Goal: Find specific page/section: Find specific page/section

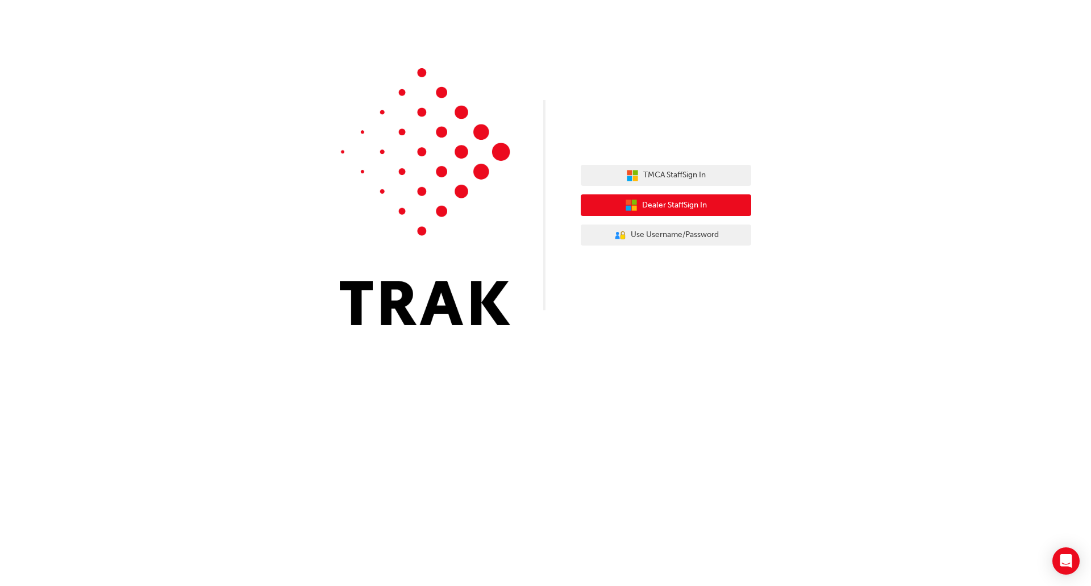
click at [676, 210] on span "Dealer Staff Sign In" at bounding box center [674, 205] width 65 height 13
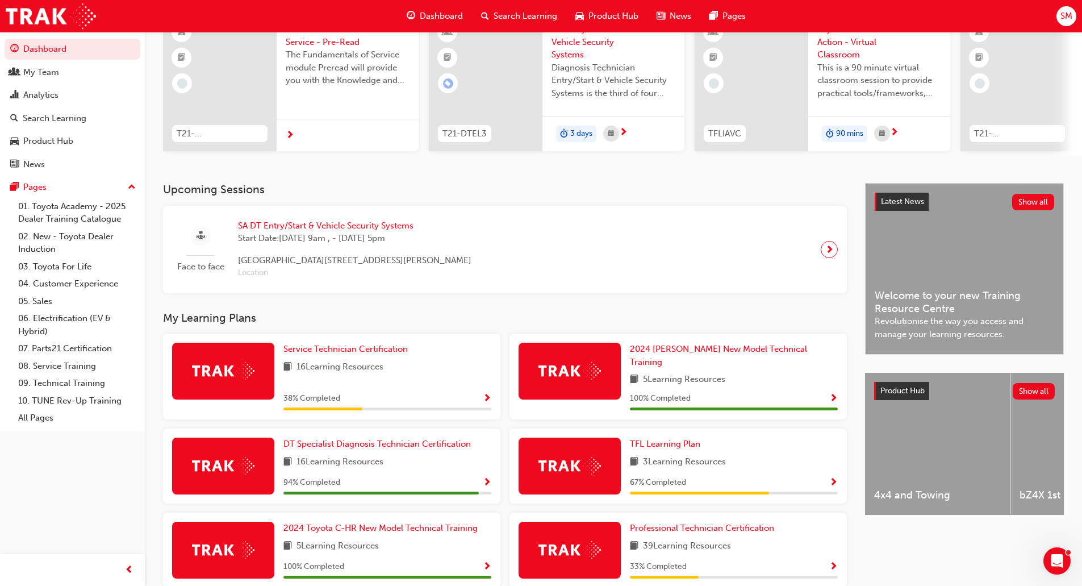
scroll to position [114, 0]
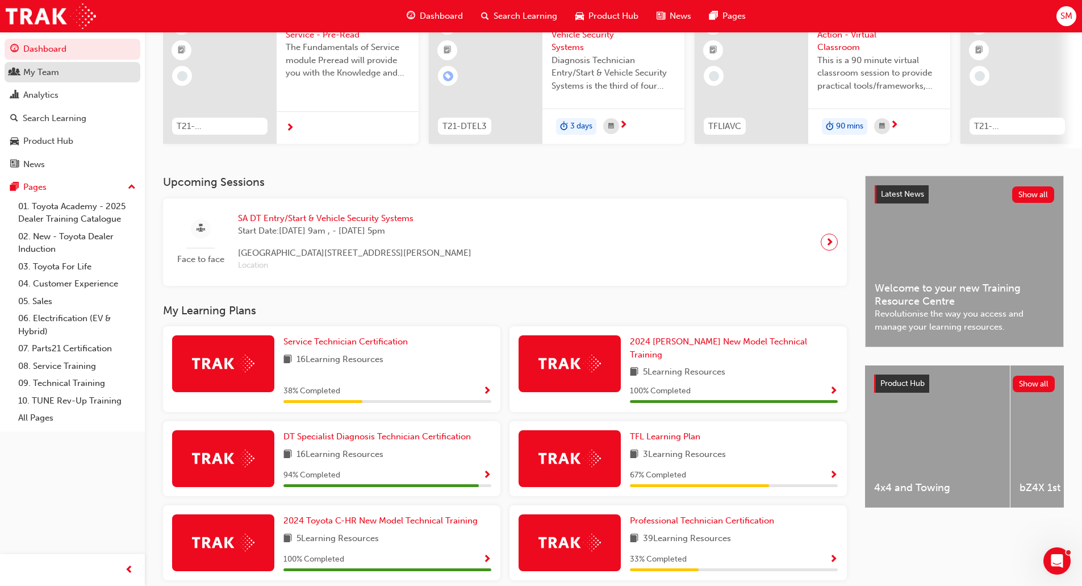
click at [60, 73] on div "My Team" at bounding box center [72, 72] width 124 height 14
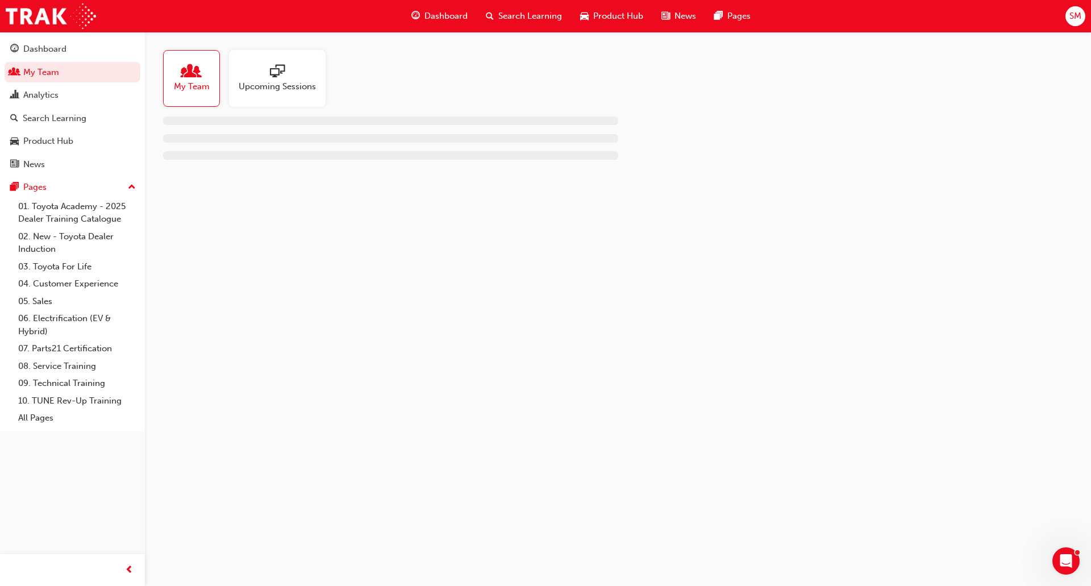
click at [189, 79] on span "people-icon" at bounding box center [191, 72] width 15 height 16
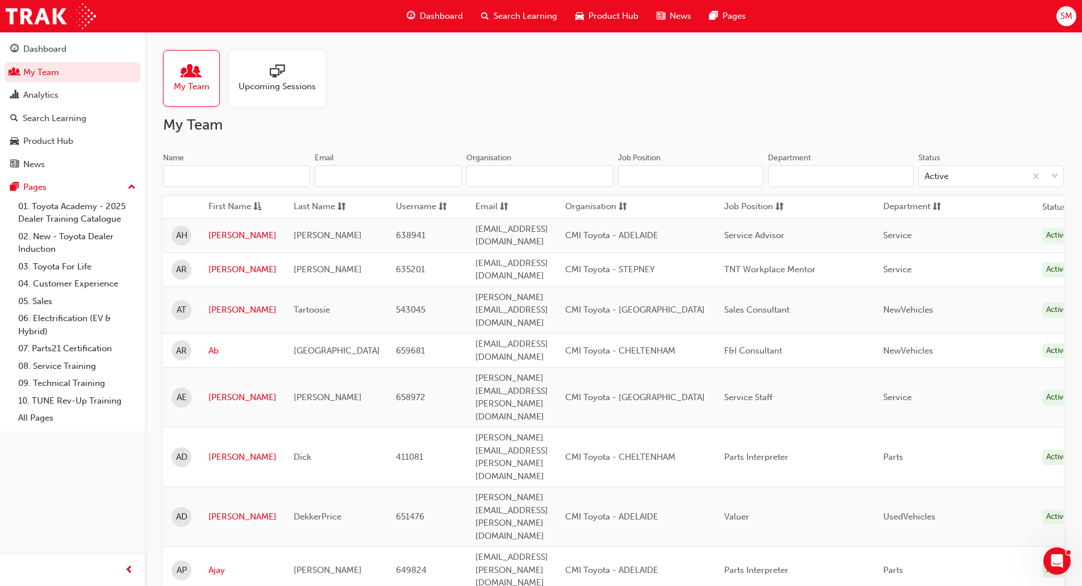
click at [223, 169] on input "Name" at bounding box center [236, 176] width 147 height 22
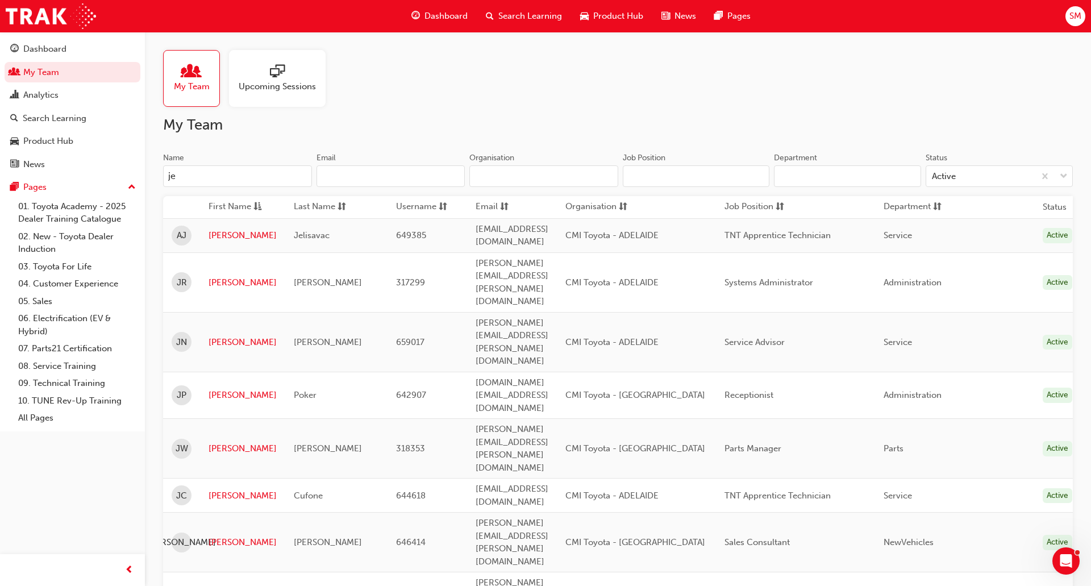
type input "j"
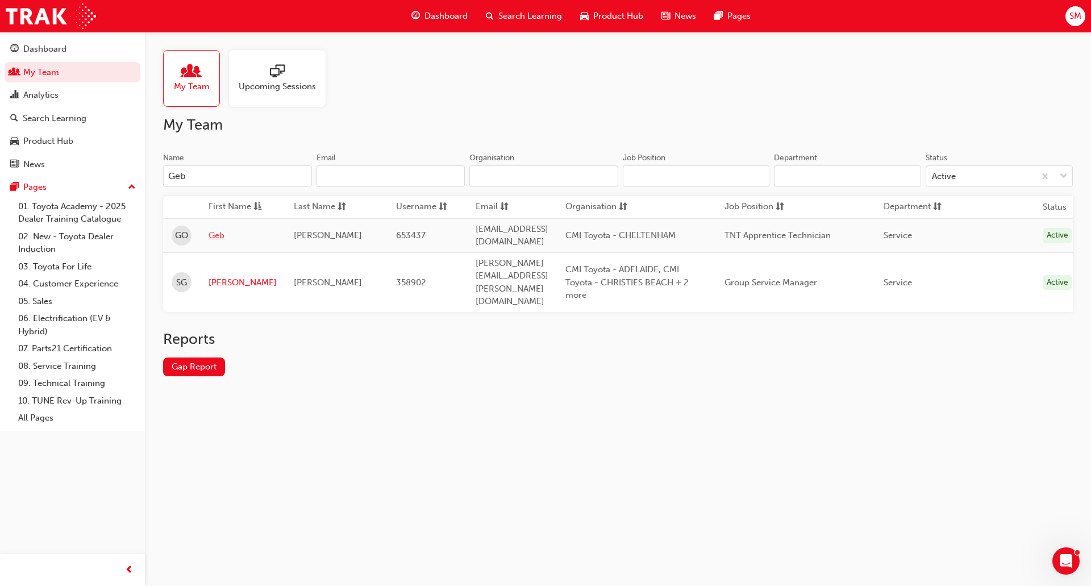
type input "Geb"
click at [218, 231] on link "Geb" at bounding box center [242, 235] width 68 height 13
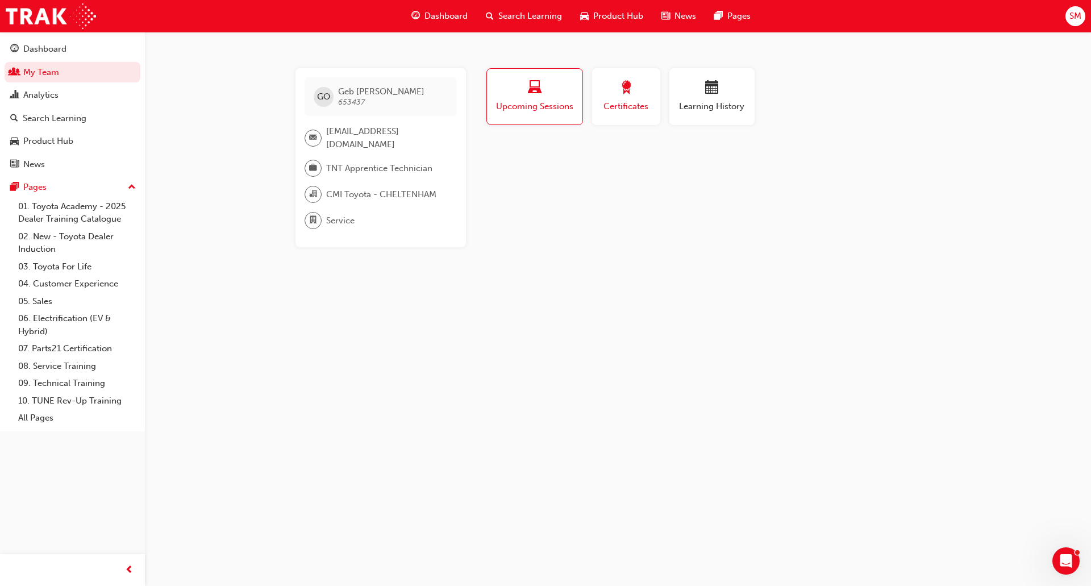
click at [639, 94] on div "button" at bounding box center [625, 90] width 51 height 18
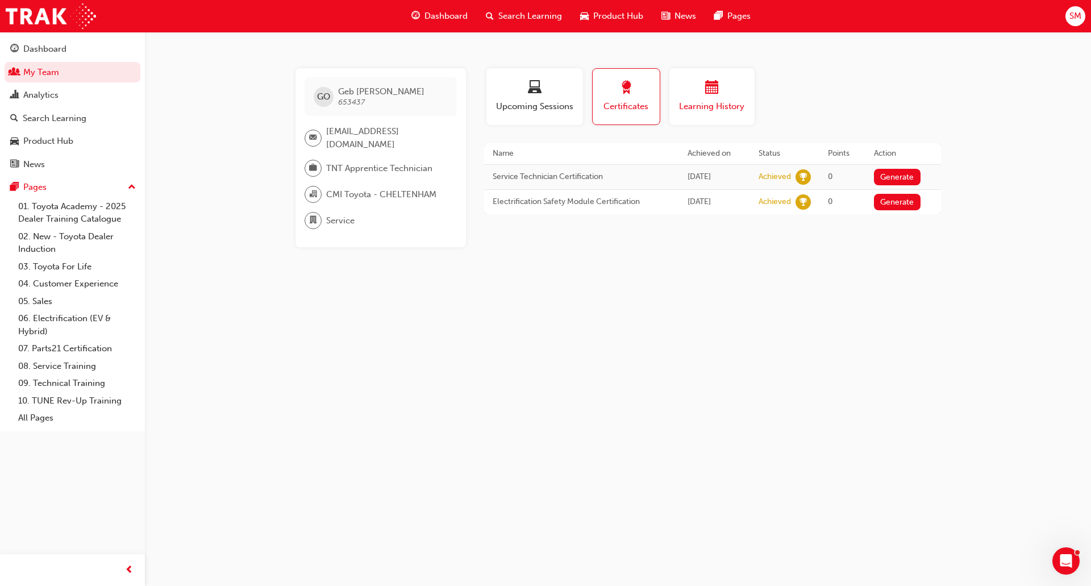
click at [716, 99] on div "Learning History" at bounding box center [712, 97] width 68 height 32
